Goal: Task Accomplishment & Management: Use online tool/utility

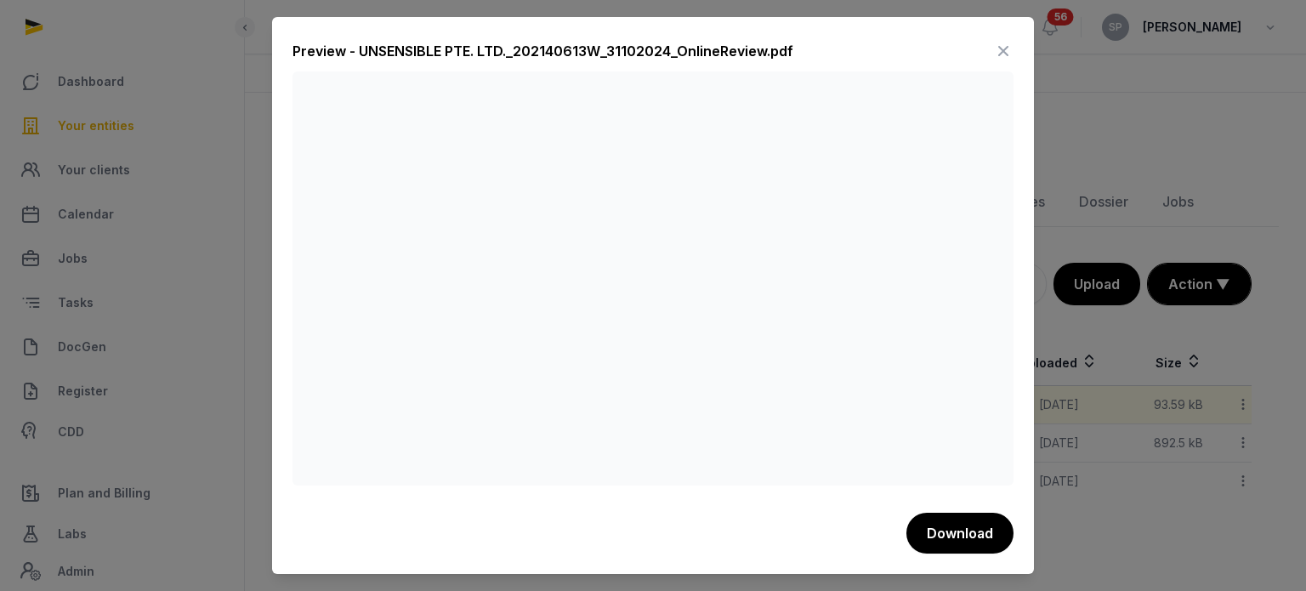
click at [1003, 50] on icon at bounding box center [1003, 50] width 20 height 27
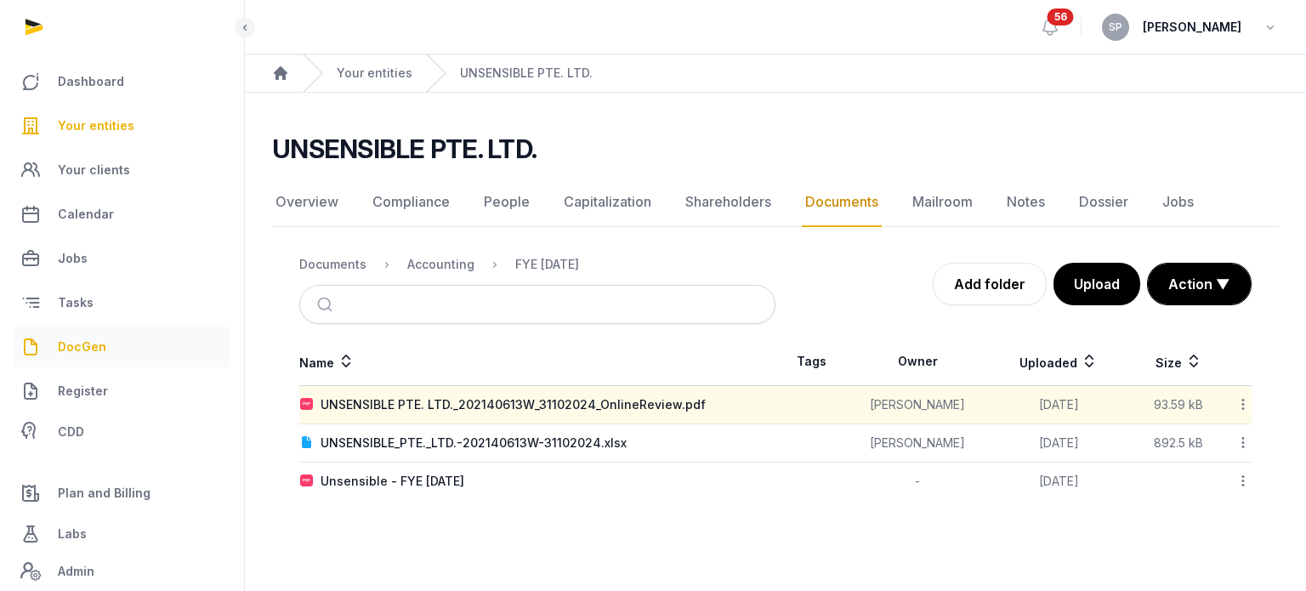
click at [112, 349] on link "DocGen" at bounding box center [122, 346] width 217 height 41
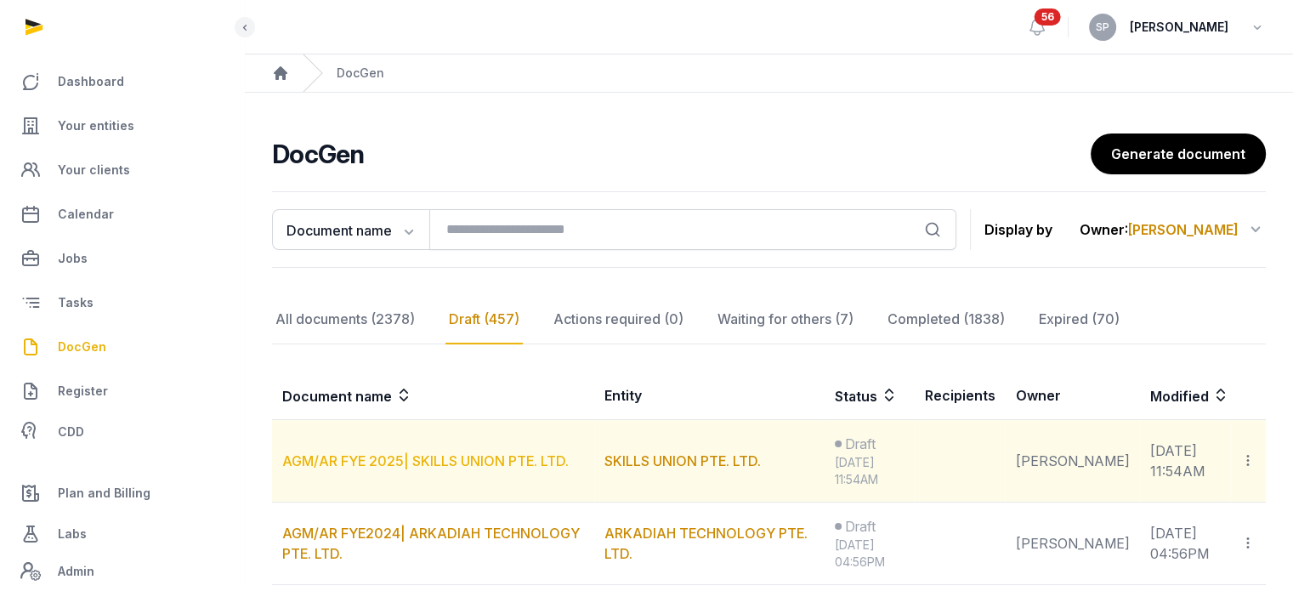
click at [502, 456] on link "AGM/AR FYE 2025| SKILLS UNION PTE. LTD." at bounding box center [425, 460] width 286 height 17
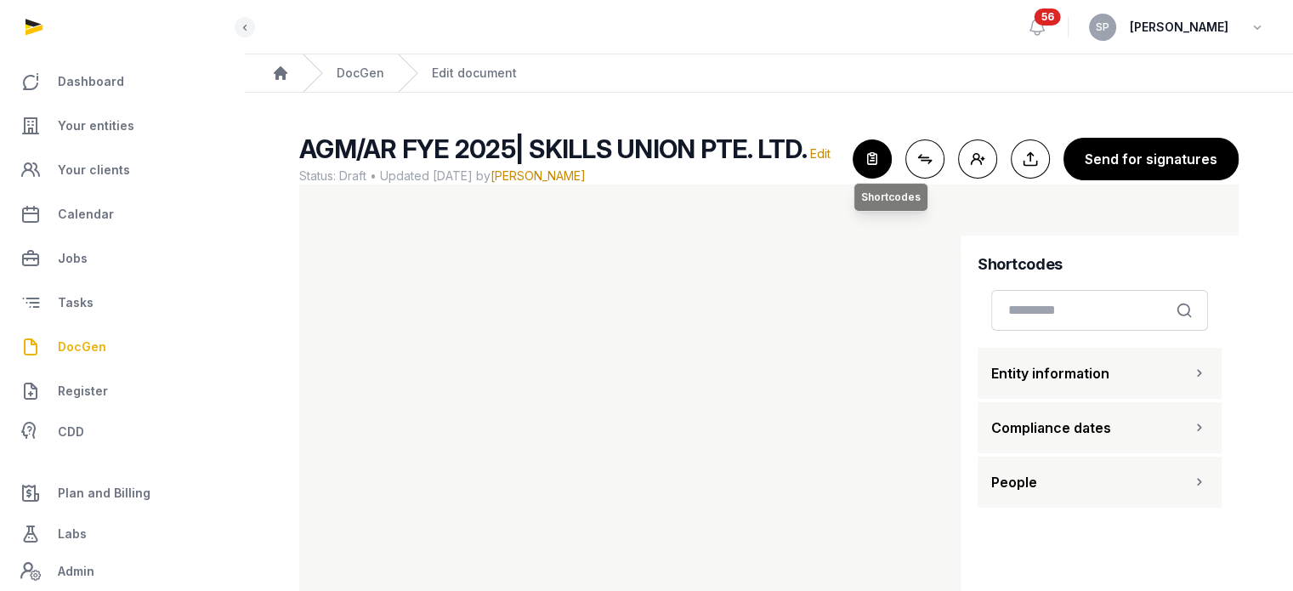
click at [884, 169] on icon "button" at bounding box center [871, 158] width 37 height 37
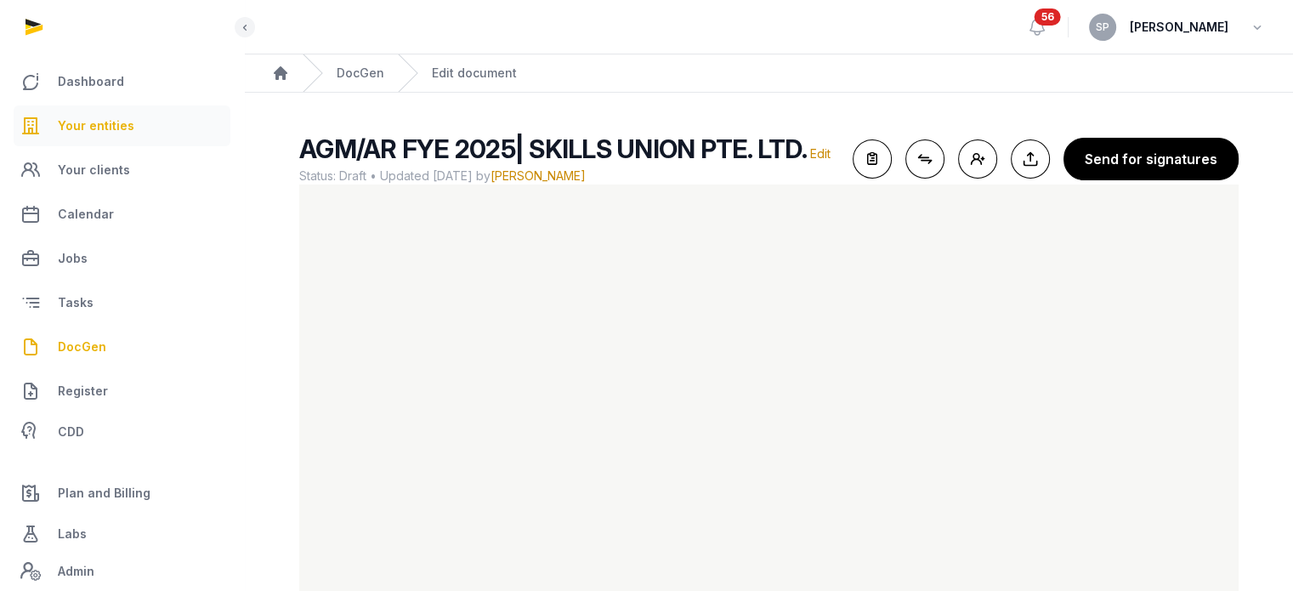
click at [139, 125] on link "Your entities" at bounding box center [122, 125] width 217 height 41
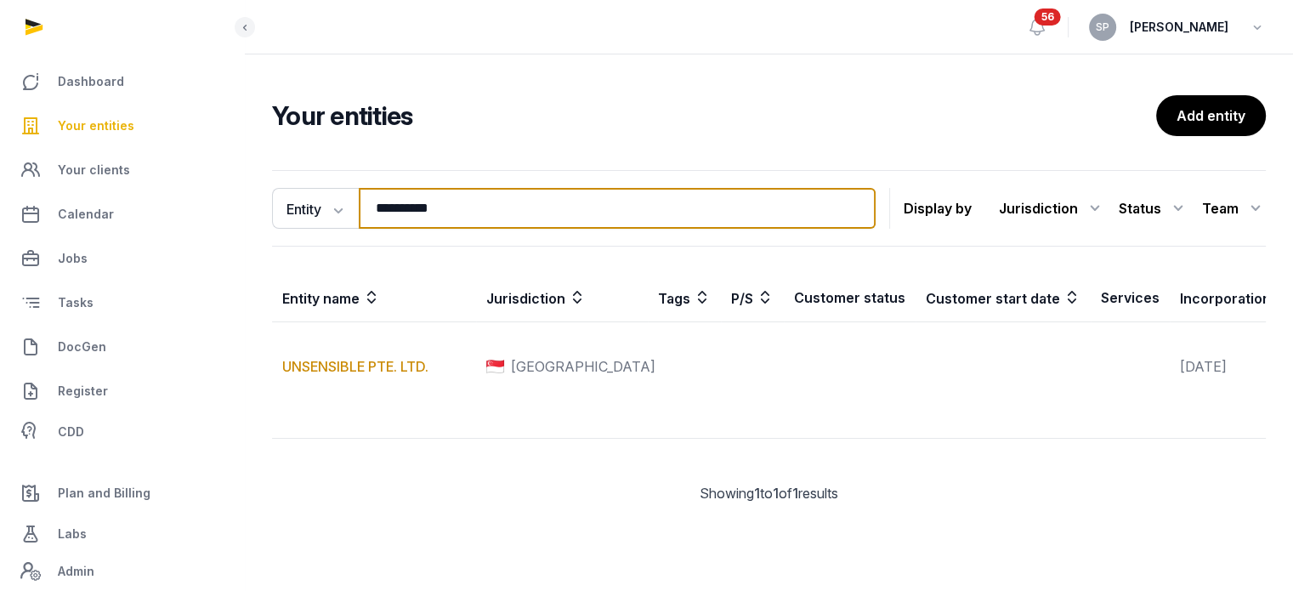
click at [456, 217] on input "**********" at bounding box center [617, 208] width 517 height 41
type input "******"
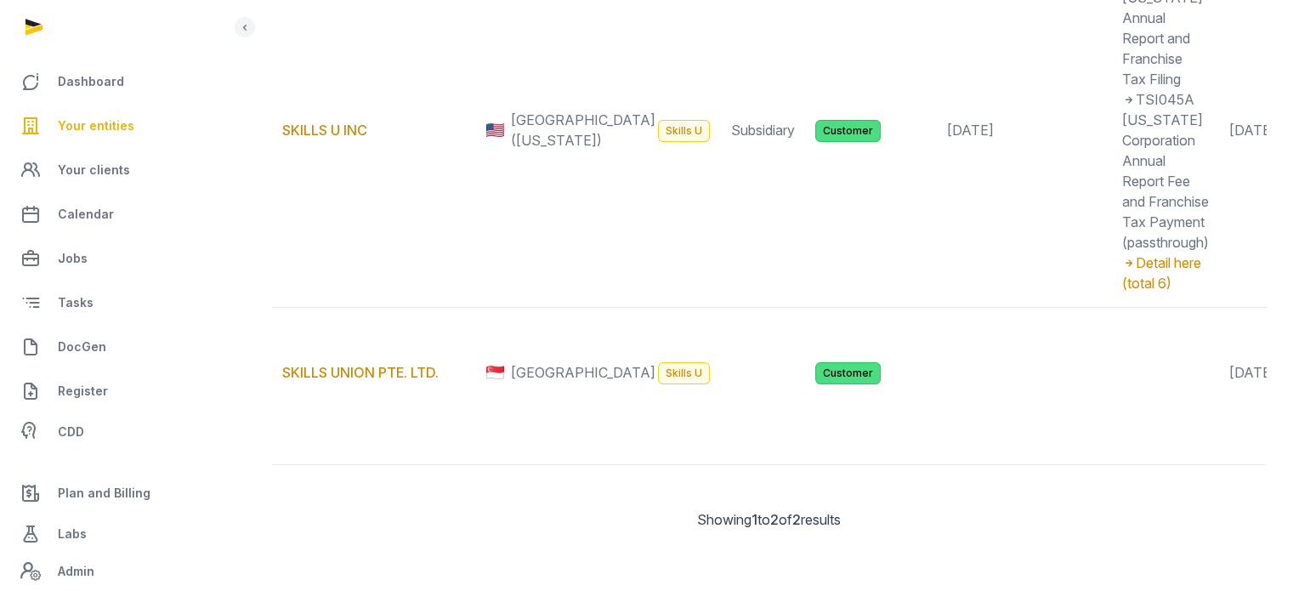
scroll to position [411, 0]
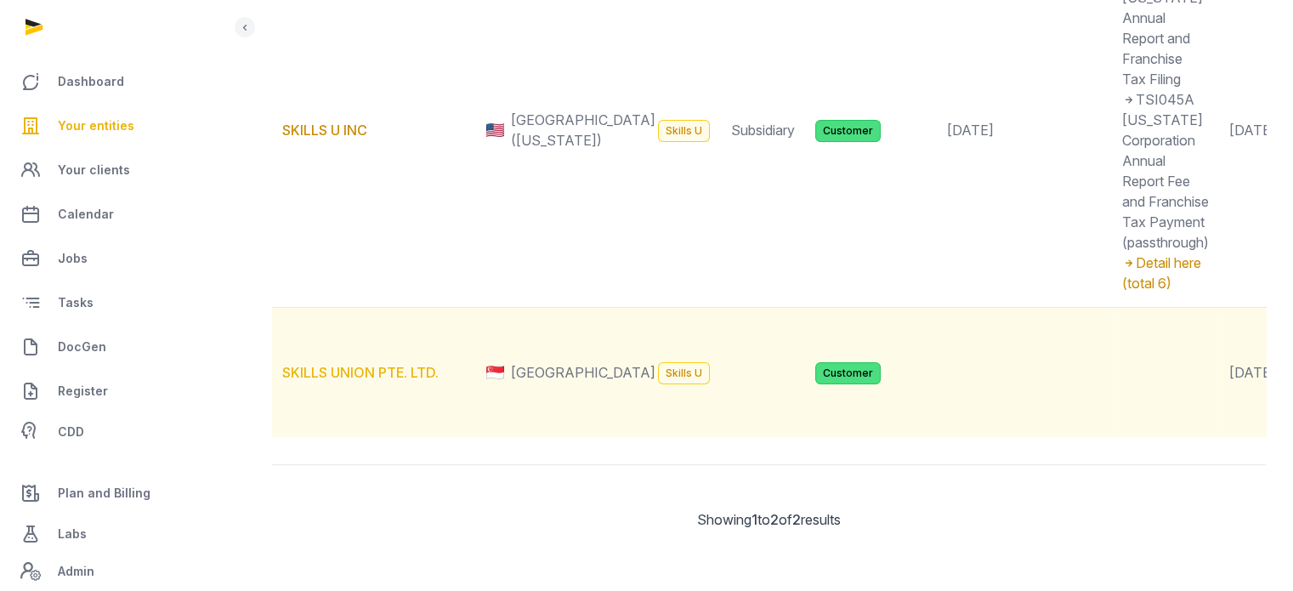
click at [401, 381] on link "SKILLS UNION PTE. LTD." at bounding box center [360, 372] width 156 height 17
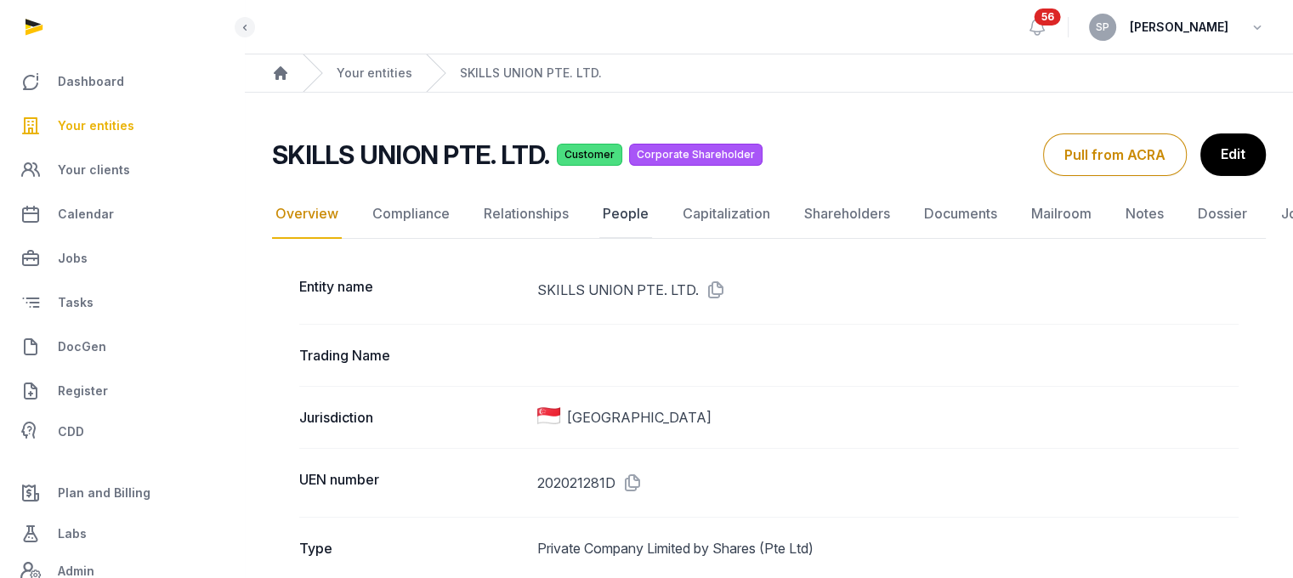
click at [625, 215] on link "People" at bounding box center [625, 214] width 53 height 49
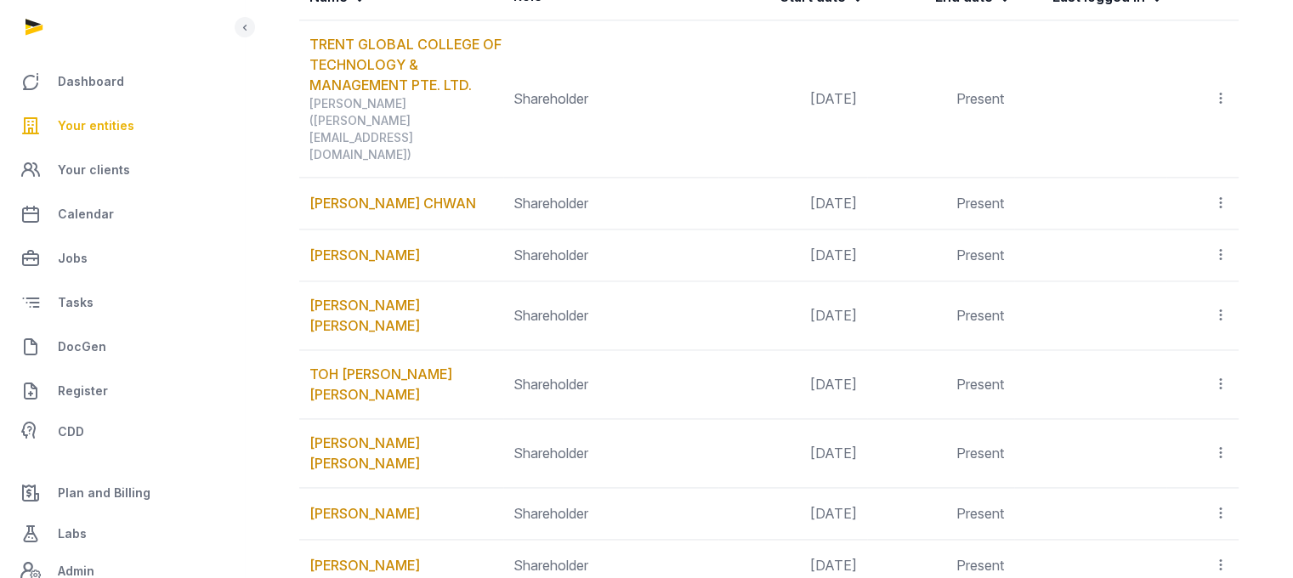
scroll to position [2391, 0]
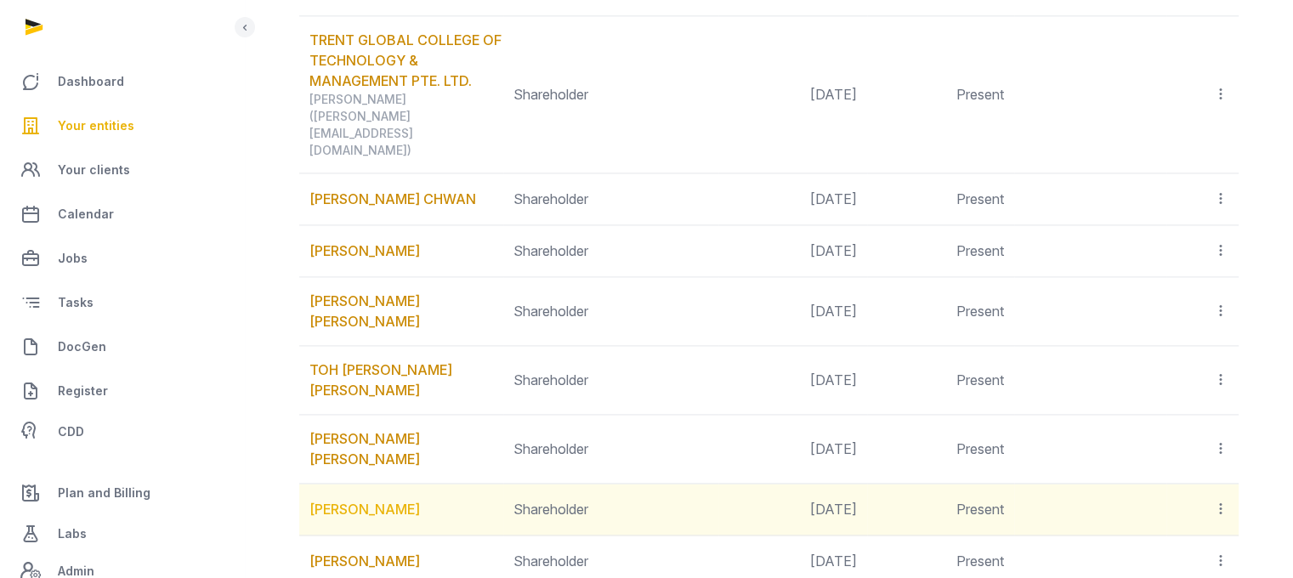
click at [420, 499] on link "[PERSON_NAME]" at bounding box center [364, 509] width 111 height 20
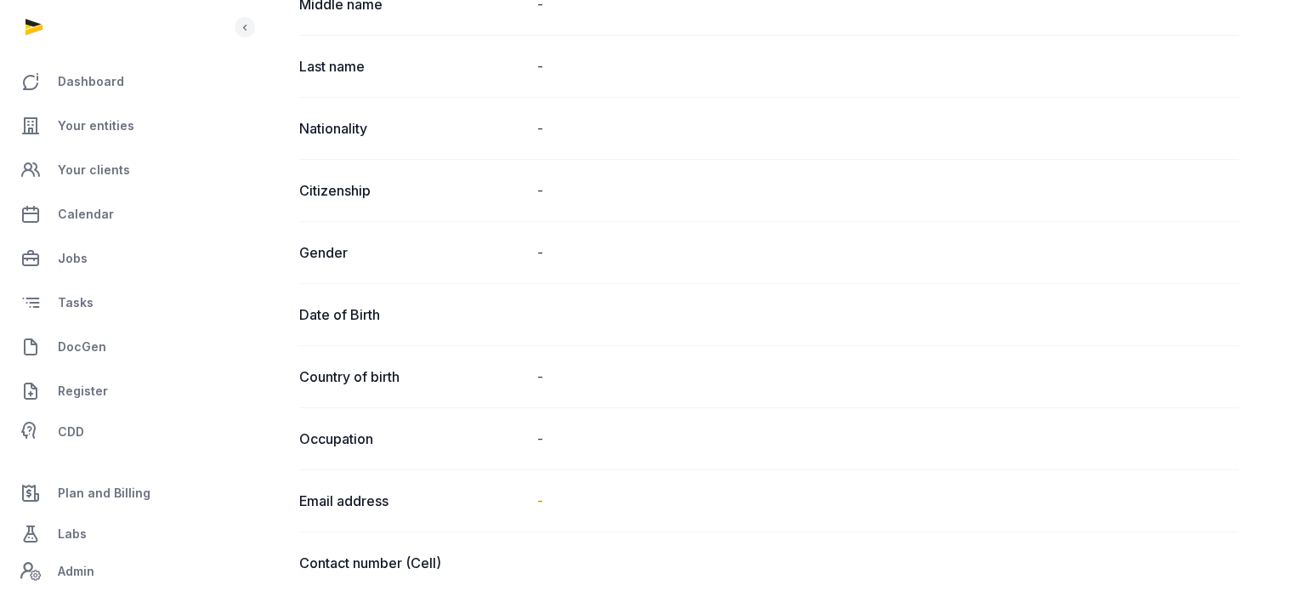
scroll to position [85, 0]
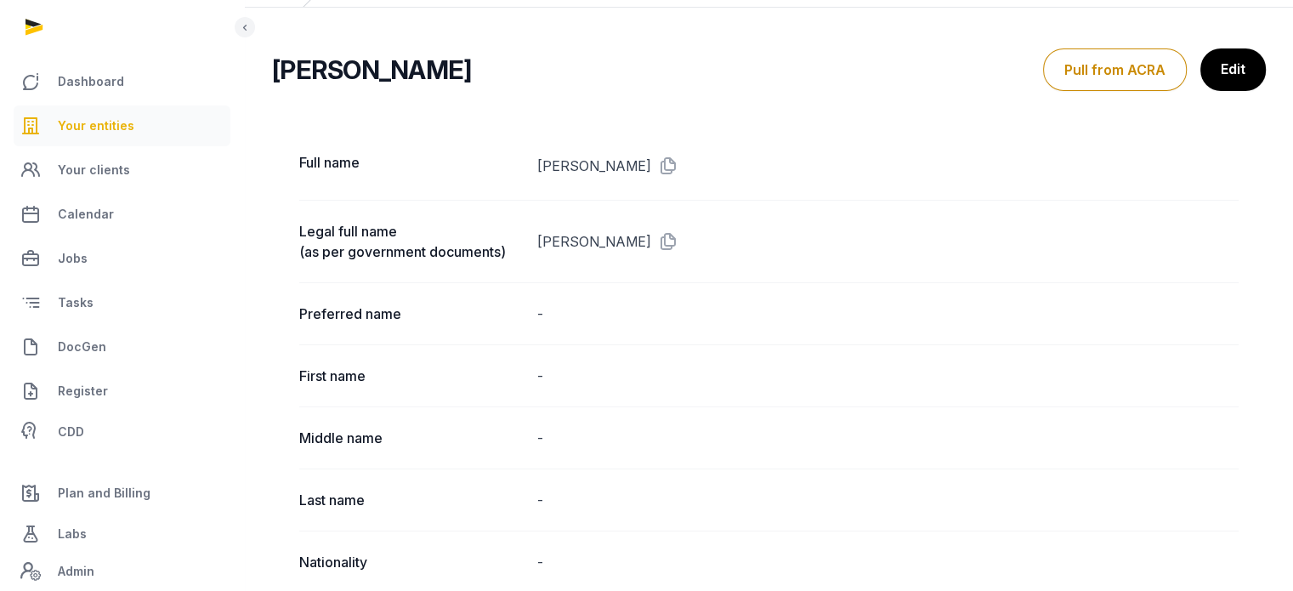
click at [134, 122] on link "Your entities" at bounding box center [122, 125] width 217 height 41
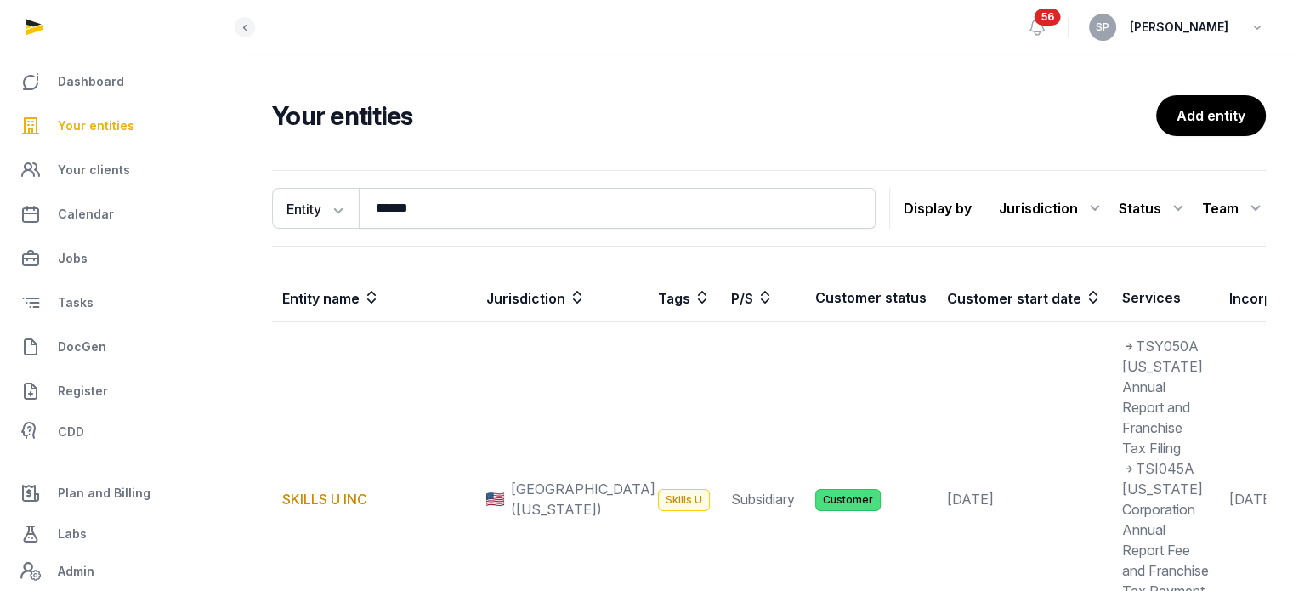
scroll to position [459, 0]
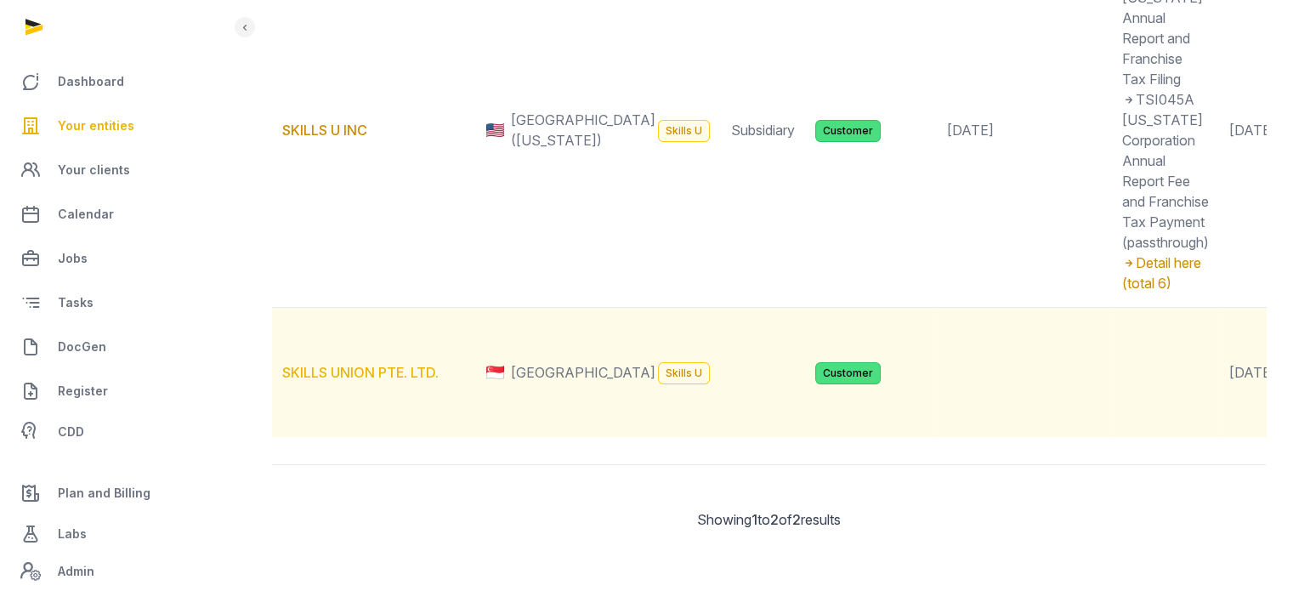
click at [394, 364] on link "SKILLS UNION PTE. LTD." at bounding box center [360, 372] width 156 height 17
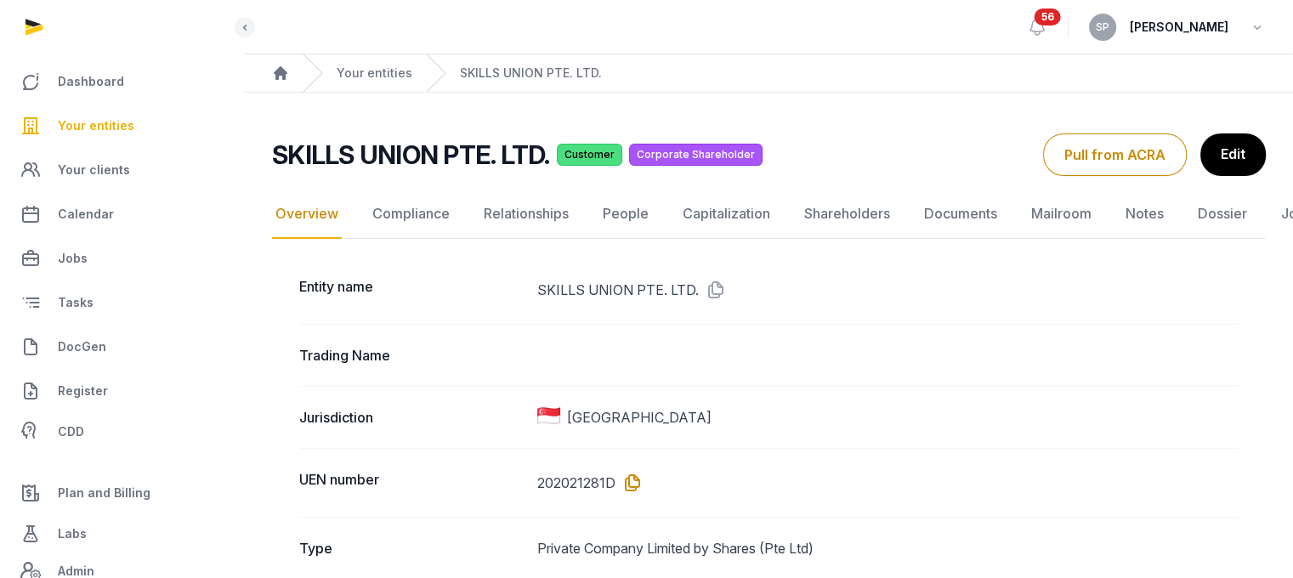
click at [633, 492] on icon at bounding box center [628, 482] width 27 height 27
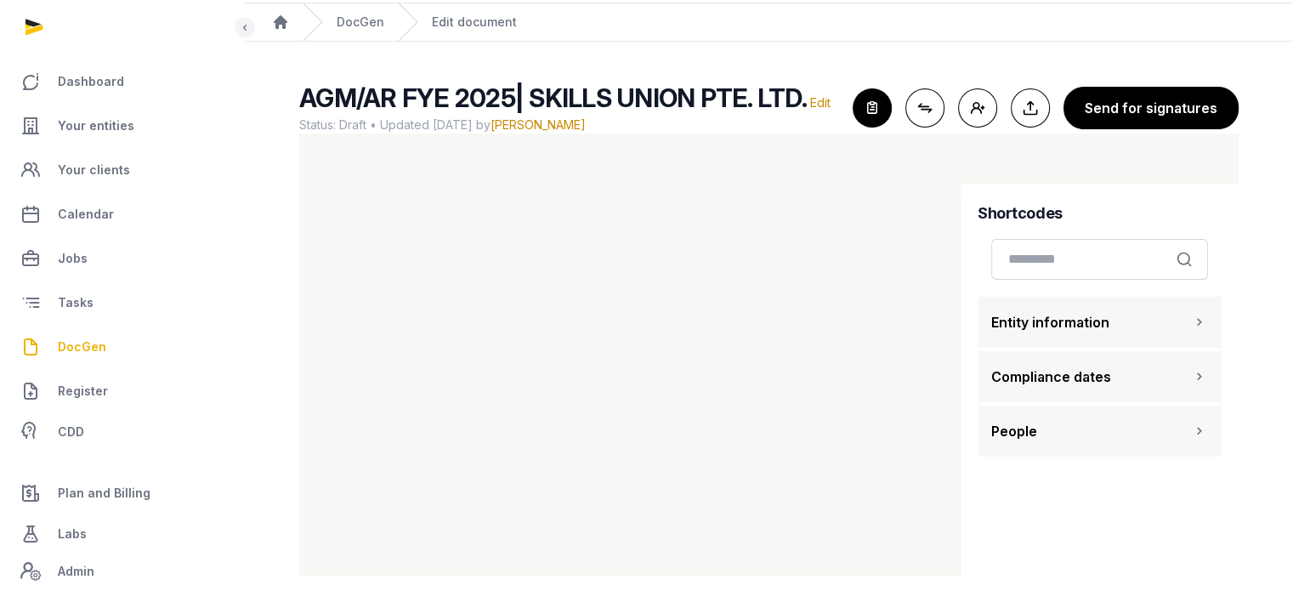
scroll to position [71, 0]
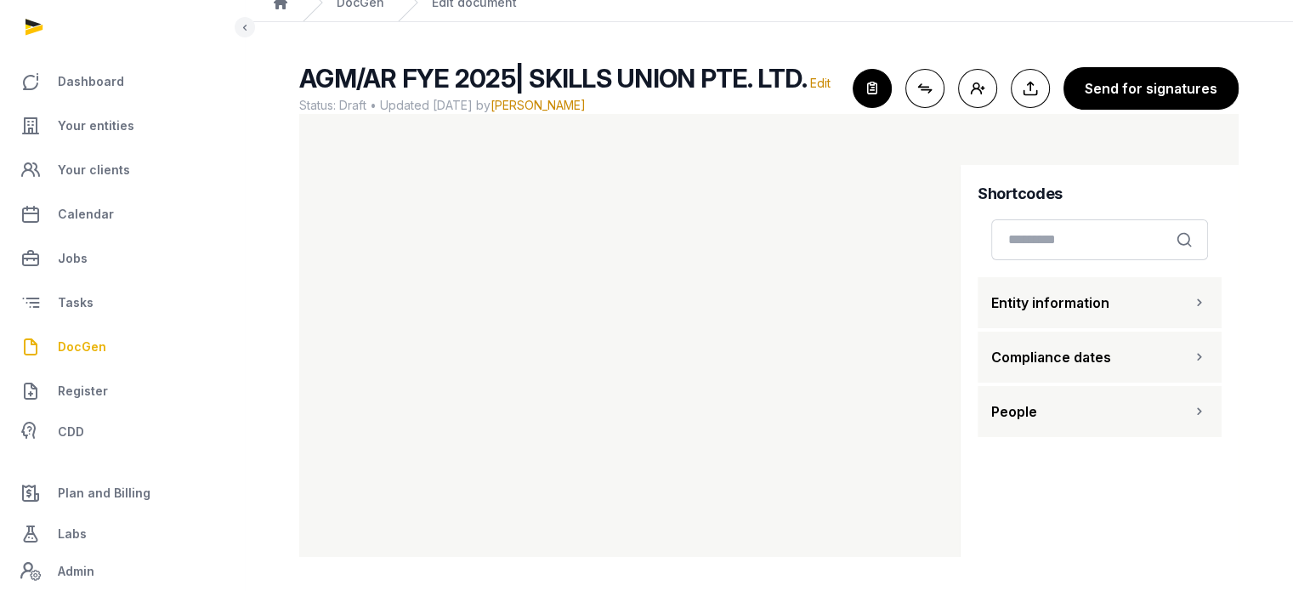
click at [1188, 415] on button "People" at bounding box center [1100, 411] width 244 height 51
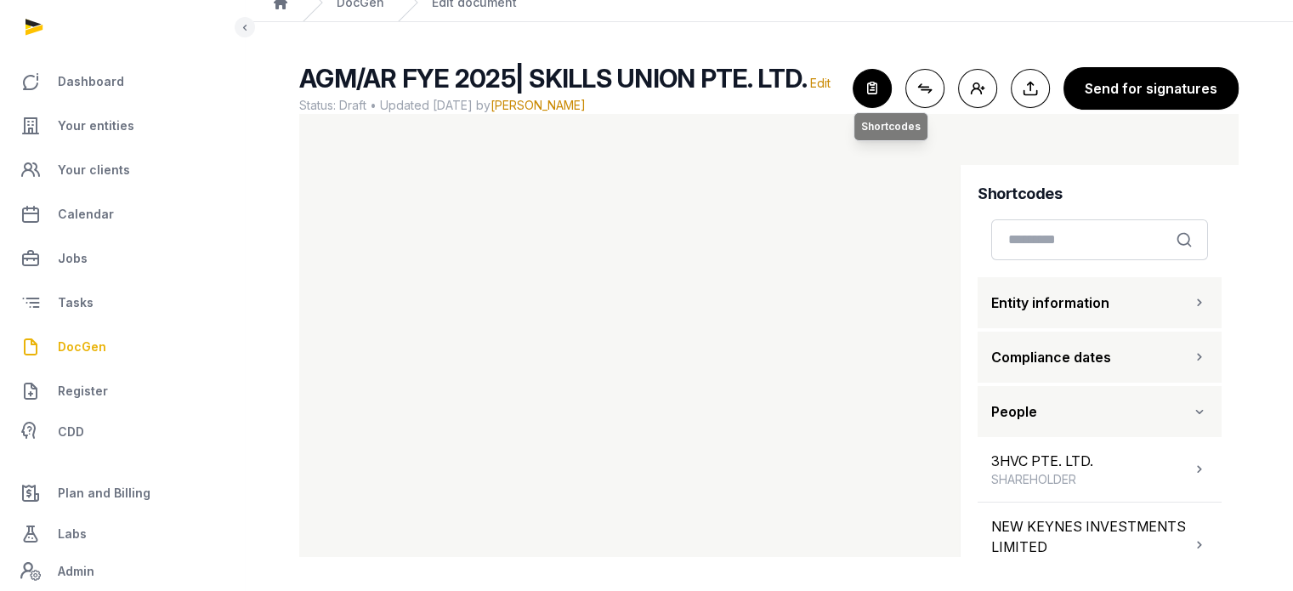
click at [876, 101] on icon "button" at bounding box center [871, 88] width 37 height 37
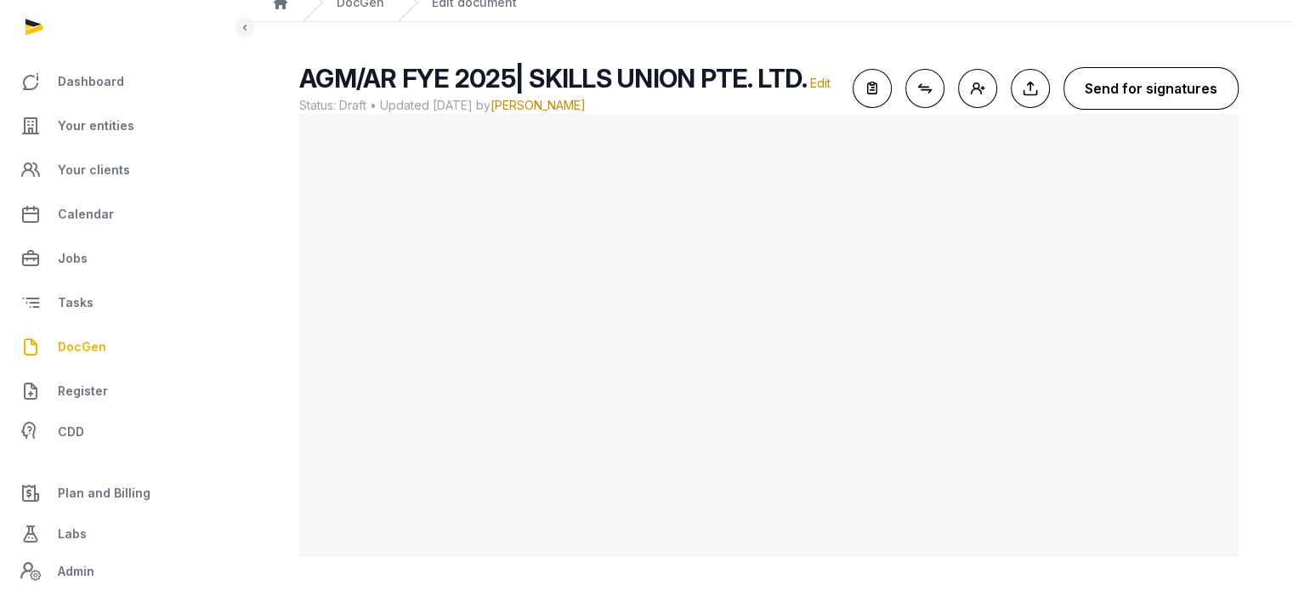
click at [1112, 90] on button "Send for signatures" at bounding box center [1150, 88] width 175 height 43
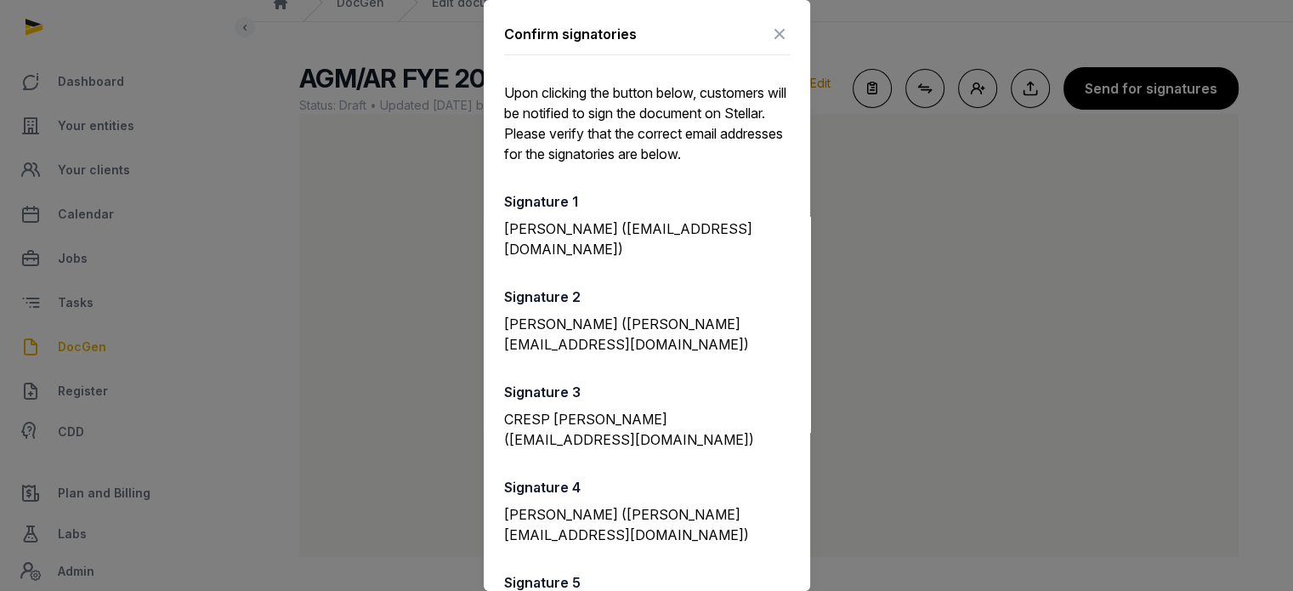
click at [769, 32] on icon at bounding box center [779, 33] width 20 height 27
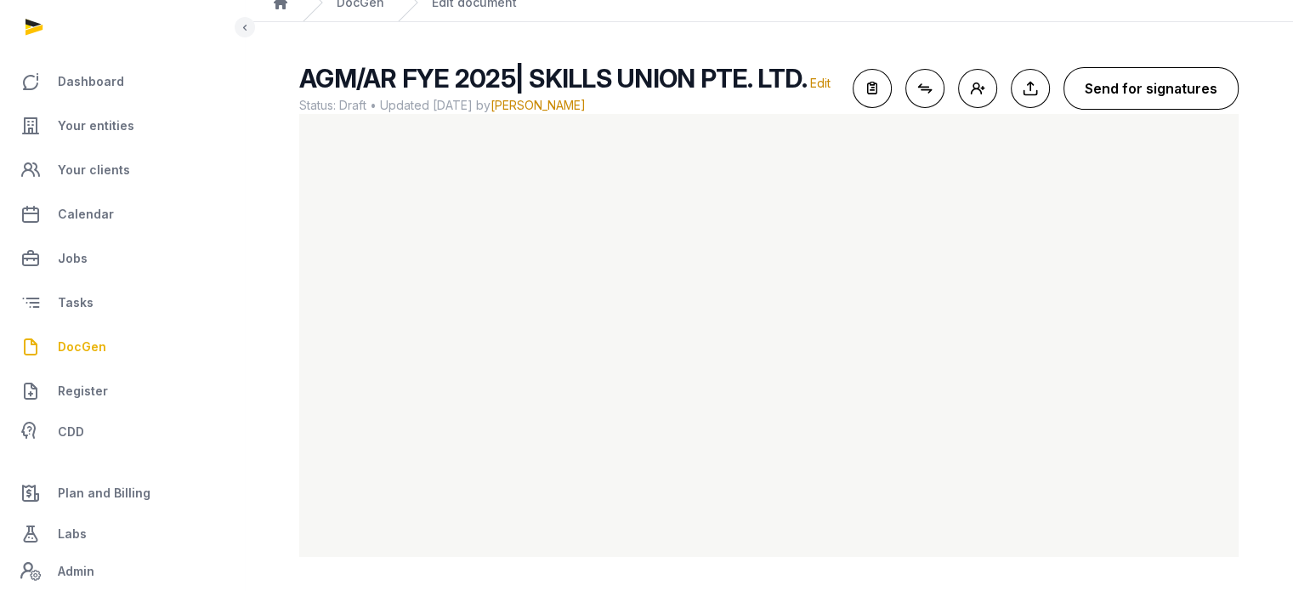
click at [1152, 82] on button "Send for signatures" at bounding box center [1150, 88] width 175 height 43
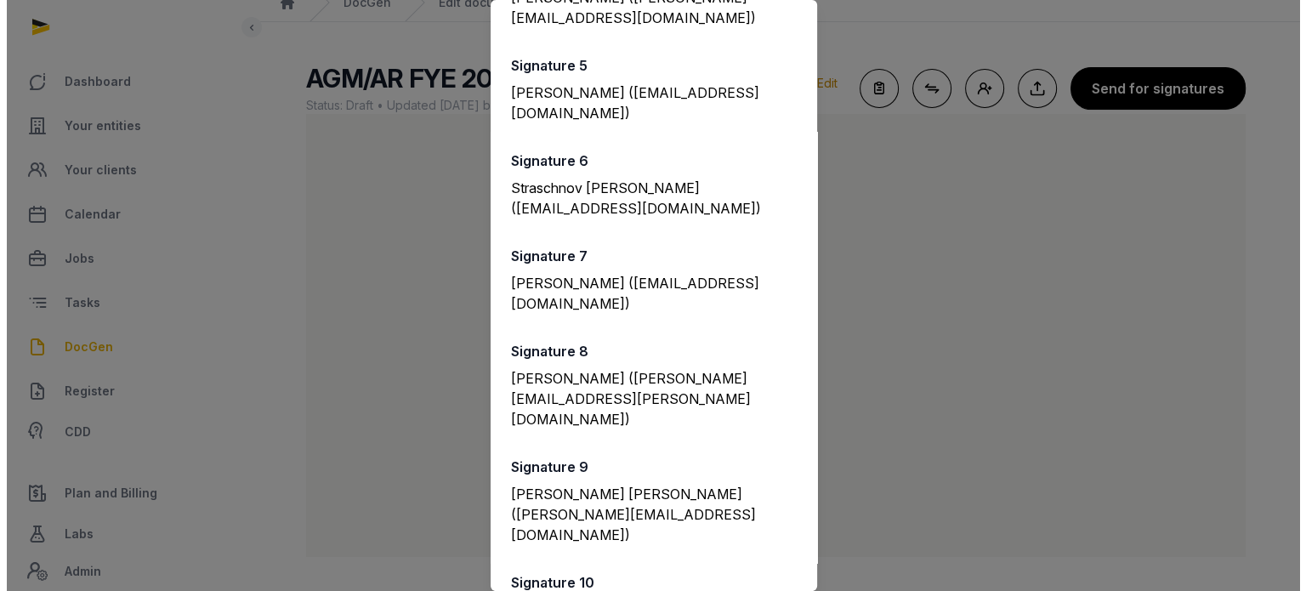
scroll to position [864, 0]
